Goal: Task Accomplishment & Management: Manage account settings

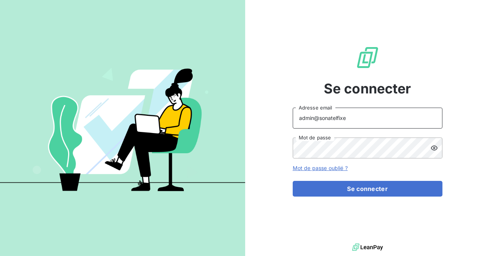
click at [379, 127] on input "admin@sonatelfixe" at bounding box center [368, 118] width 150 height 21
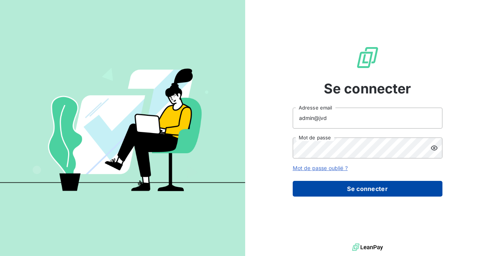
type input "admin@jvd"
click at [352, 194] on button "Se connecter" at bounding box center [368, 189] width 150 height 16
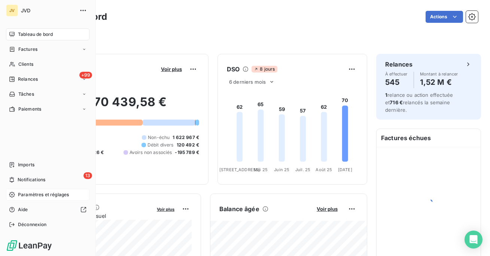
click at [47, 195] on span "Paramètres et réglages" at bounding box center [43, 195] width 51 height 7
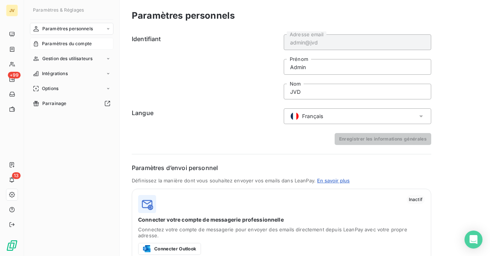
click at [76, 42] on span "Paramètres du compte" at bounding box center [67, 43] width 50 height 7
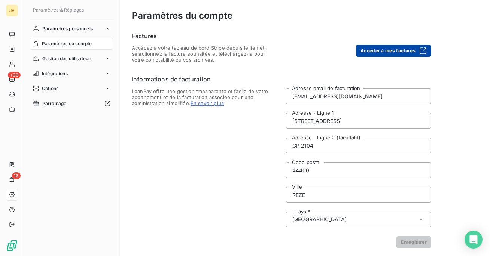
click at [386, 54] on button "Accéder à mes factures" at bounding box center [393, 51] width 75 height 12
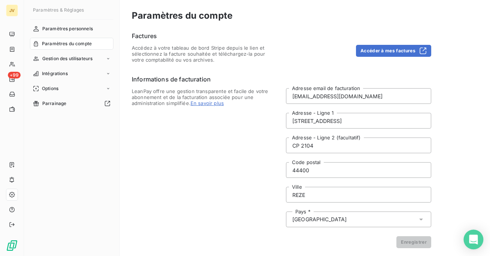
click at [474, 237] on icon "Open Intercom Messenger" at bounding box center [473, 240] width 9 height 10
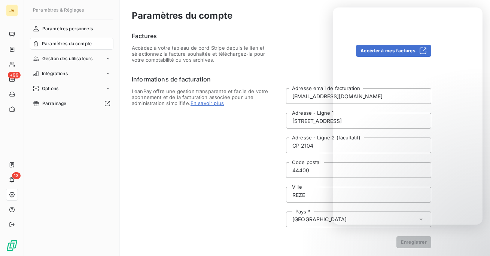
scroll to position [85, 0]
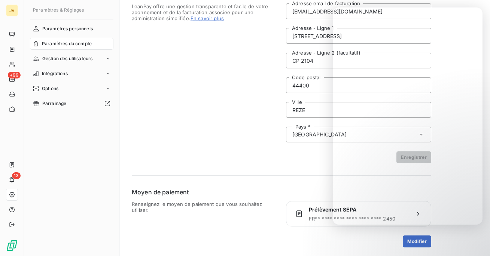
click at [195, 127] on span "LeanPay offre une gestion transparente et facile de votre abonnement et de la f…" at bounding box center [204, 83] width 145 height 160
click at [461, 243] on div "Paramètres du compte Factures Accédez à votre tableau de bord Stripe depuis le …" at bounding box center [305, 86] width 370 height 342
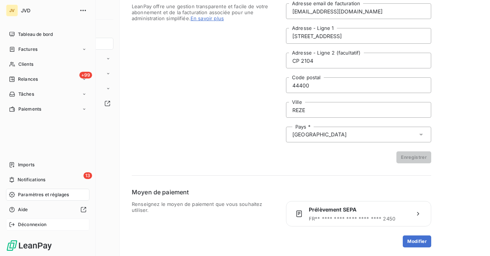
click at [24, 225] on span "Déconnexion" at bounding box center [32, 225] width 29 height 7
